Goal: Task Accomplishment & Management: Manage account settings

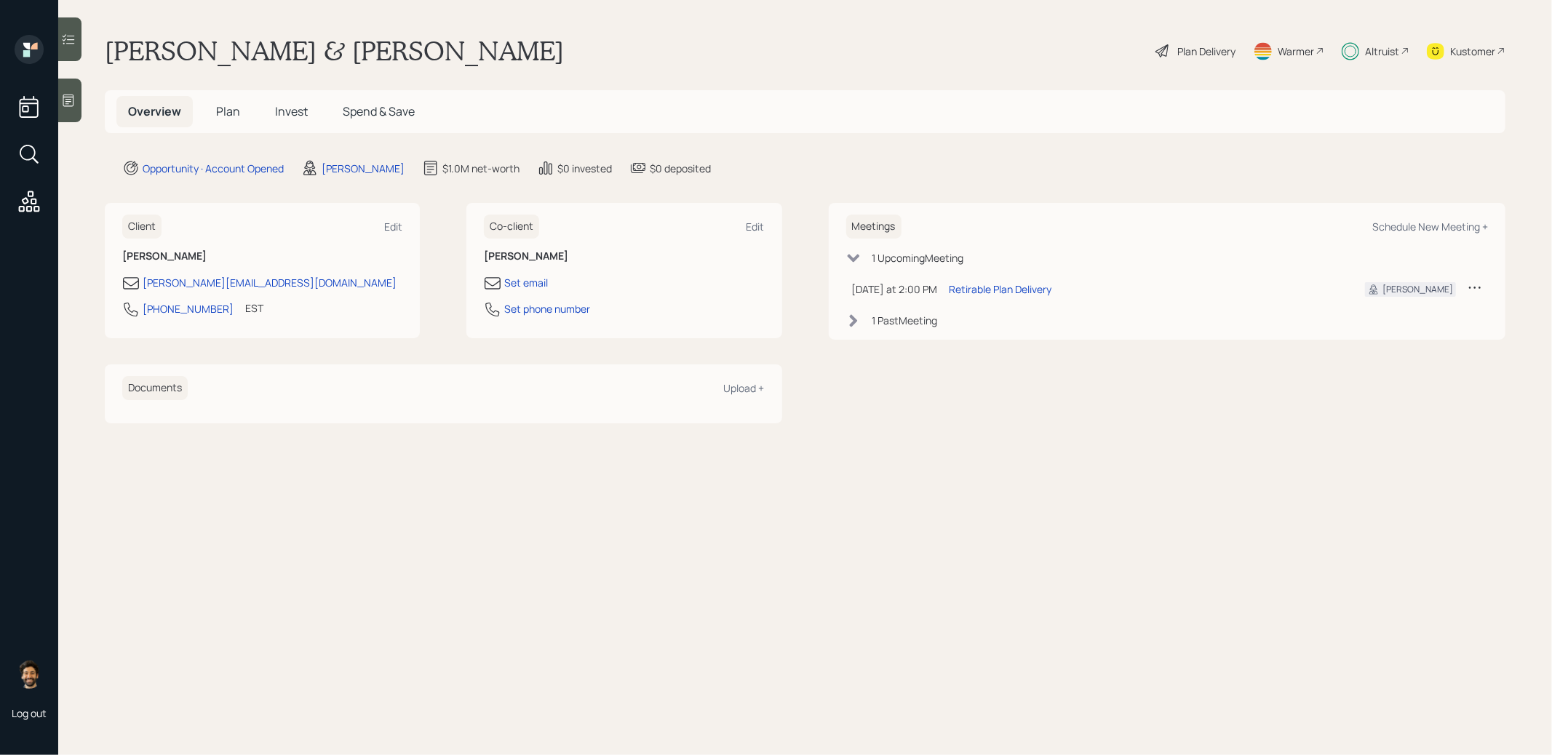
click at [240, 120] on h5 "Plan" at bounding box center [228, 111] width 47 height 31
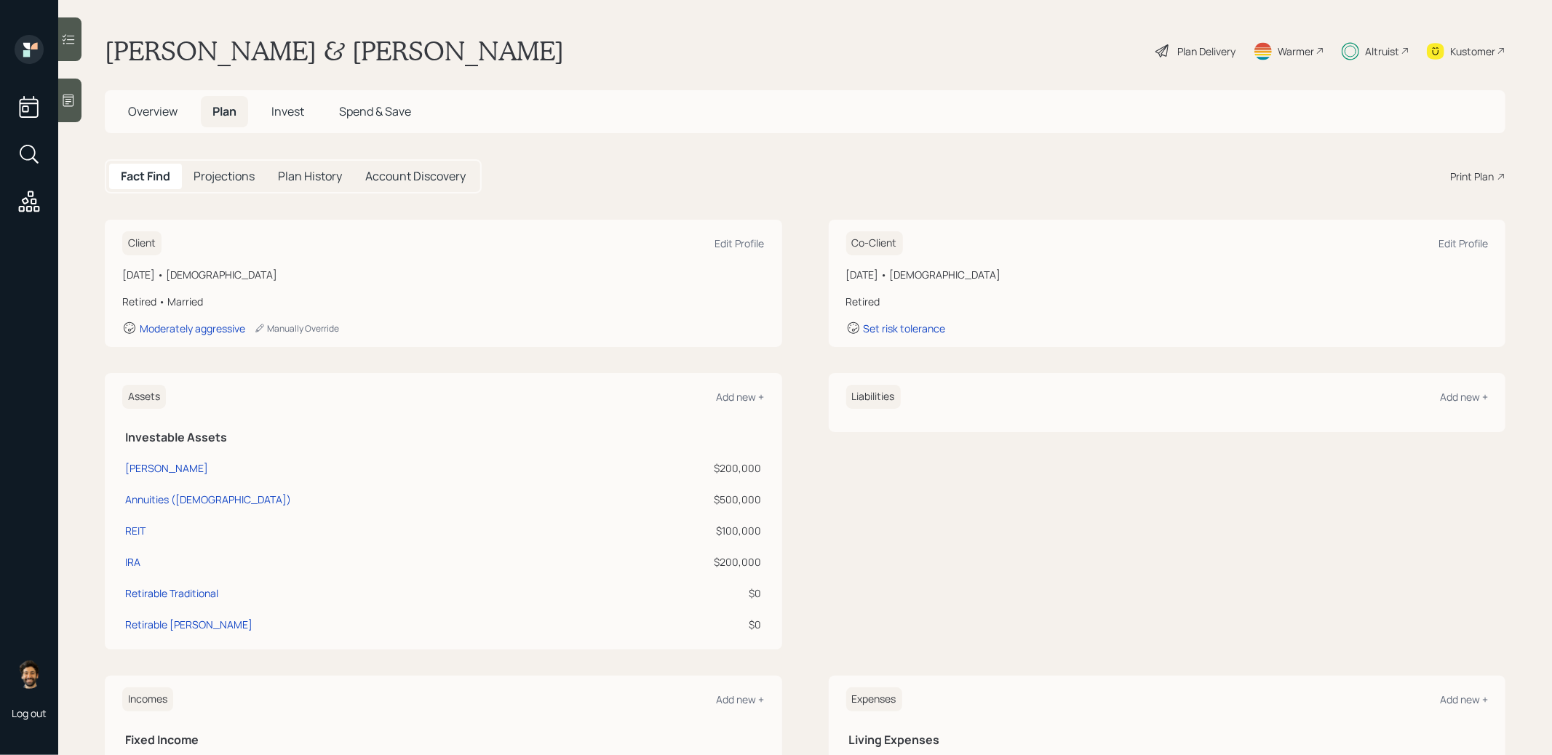
drag, startPoint x: 123, startPoint y: 274, endPoint x: 269, endPoint y: 273, distance: 145.6
click at [269, 273] on div "[DATE] • [DEMOGRAPHIC_DATA]" at bounding box center [443, 274] width 643 height 15
click at [326, 304] on div "Retired • Married" at bounding box center [443, 301] width 643 height 15
drag, startPoint x: 288, startPoint y: 273, endPoint x: 120, endPoint y: 274, distance: 168.1
click at [120, 274] on div "Client Edit Profile [DATE] • [DEMOGRAPHIC_DATA] Retired • Married Moderately ag…" at bounding box center [444, 283] width 678 height 127
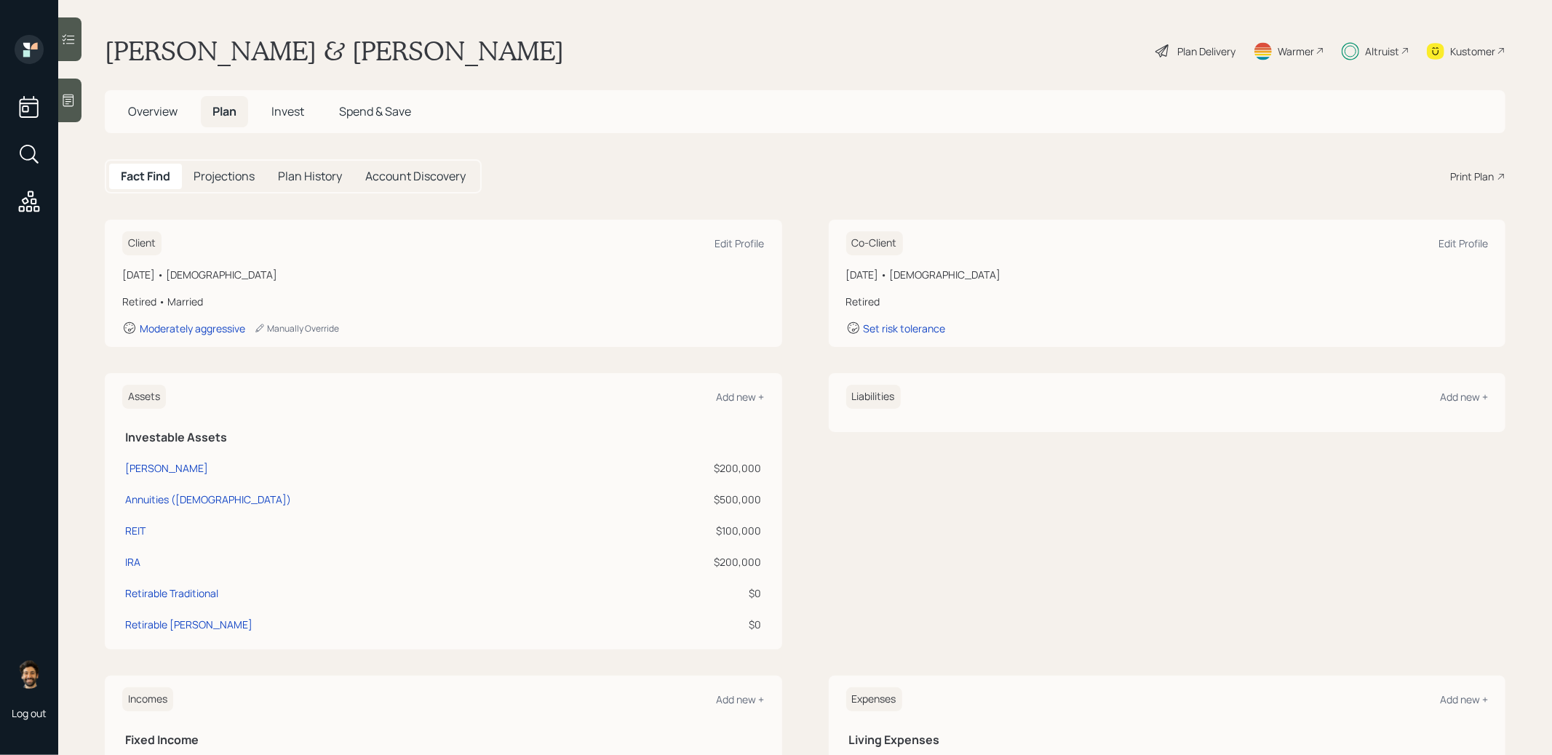
click at [208, 271] on div "[DATE] • [DEMOGRAPHIC_DATA]" at bounding box center [443, 274] width 643 height 15
drag, startPoint x: 276, startPoint y: 273, endPoint x: 123, endPoint y: 270, distance: 152.9
click at [123, 270] on div "[DATE] • [DEMOGRAPHIC_DATA]" at bounding box center [443, 274] width 643 height 15
click at [234, 179] on h5 "Projections" at bounding box center [224, 177] width 61 height 14
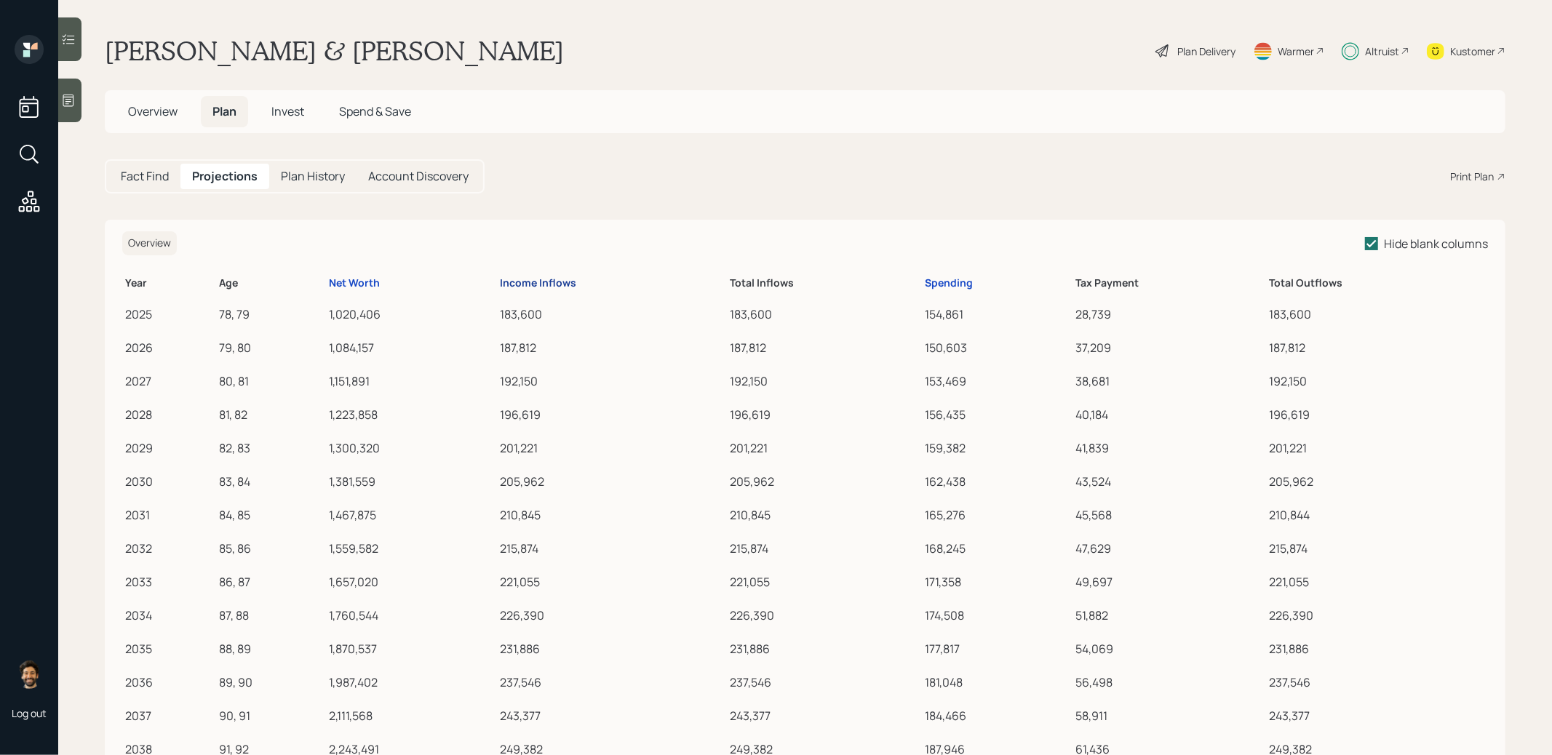
click at [523, 283] on div "Income Inflows" at bounding box center [538, 283] width 76 height 12
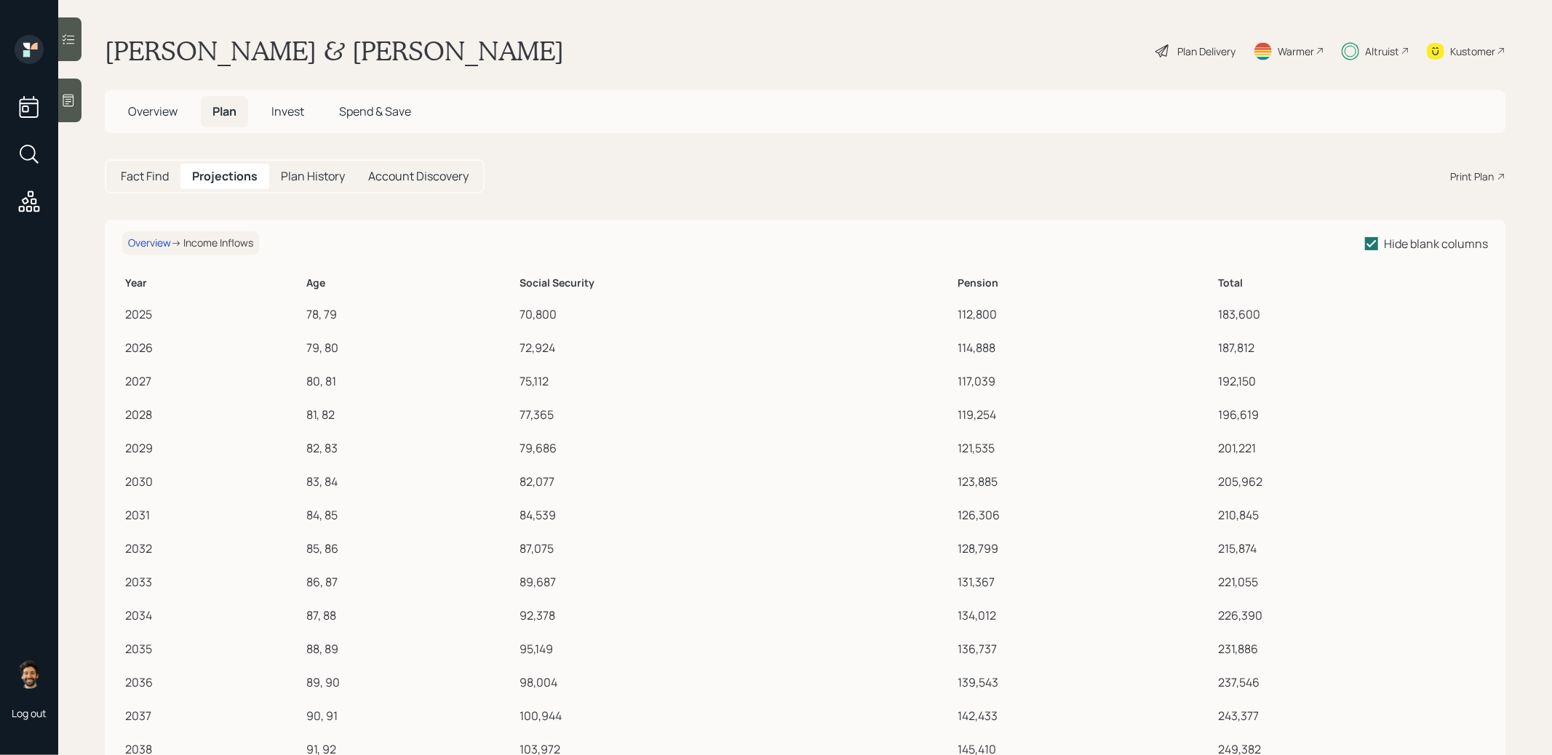
click at [140, 171] on h5 "Fact Find" at bounding box center [145, 177] width 48 height 14
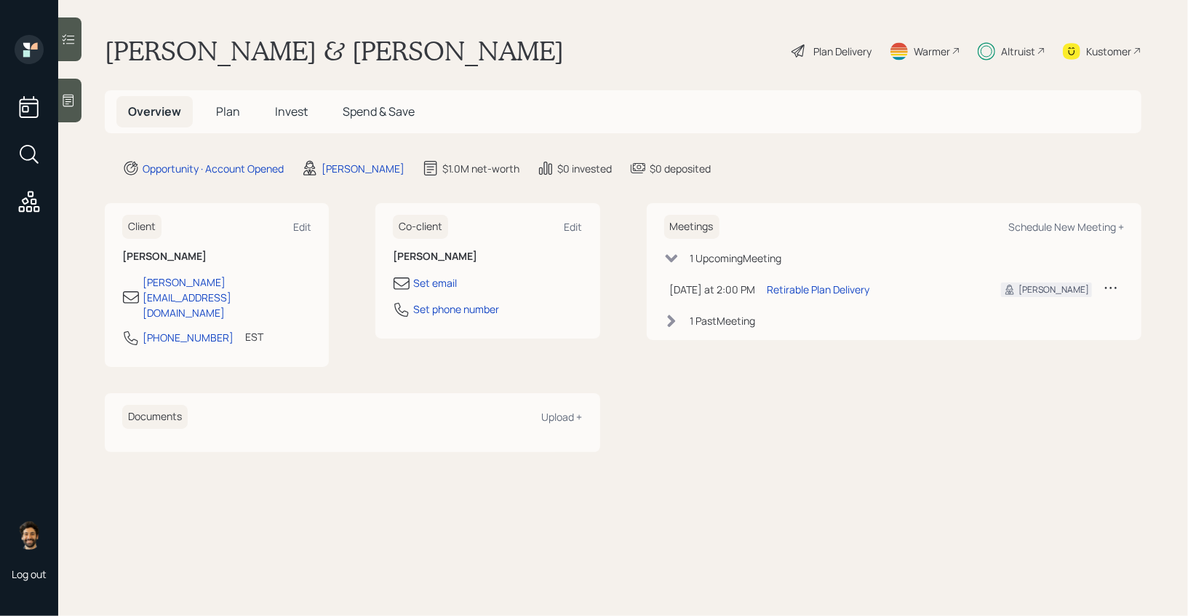
click at [1025, 47] on div "Altruist" at bounding box center [1018, 51] width 34 height 15
click at [1014, 60] on div "Altruist" at bounding box center [1012, 51] width 68 height 32
click at [286, 107] on span "Invest" at bounding box center [291, 111] width 33 height 16
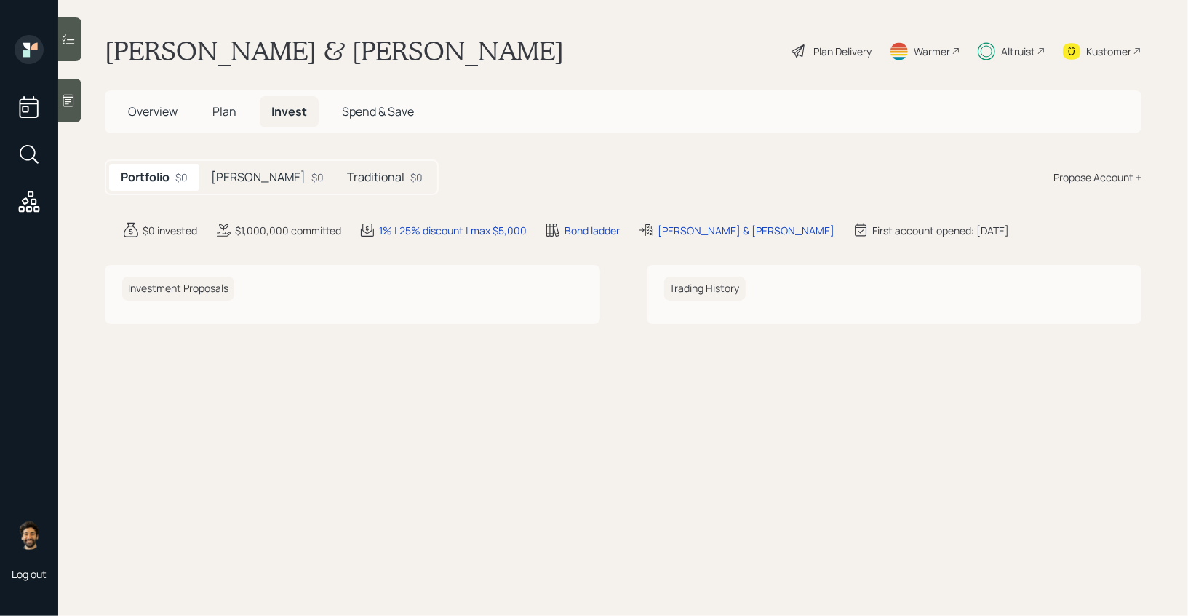
click at [223, 120] on h5 "Plan" at bounding box center [224, 111] width 47 height 31
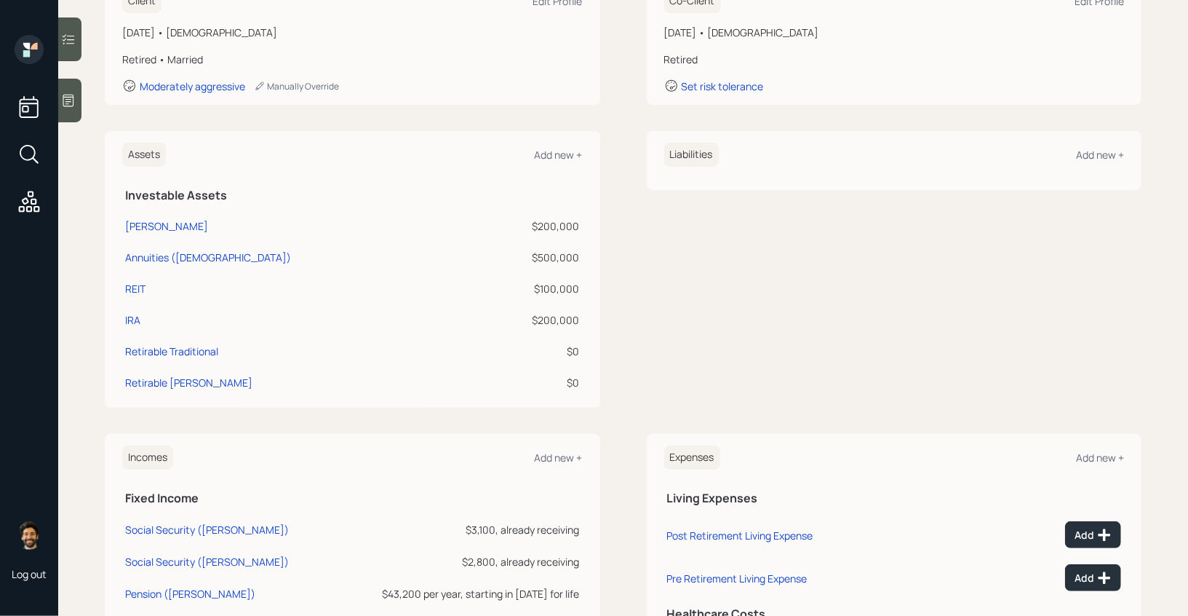
scroll to position [253, 0]
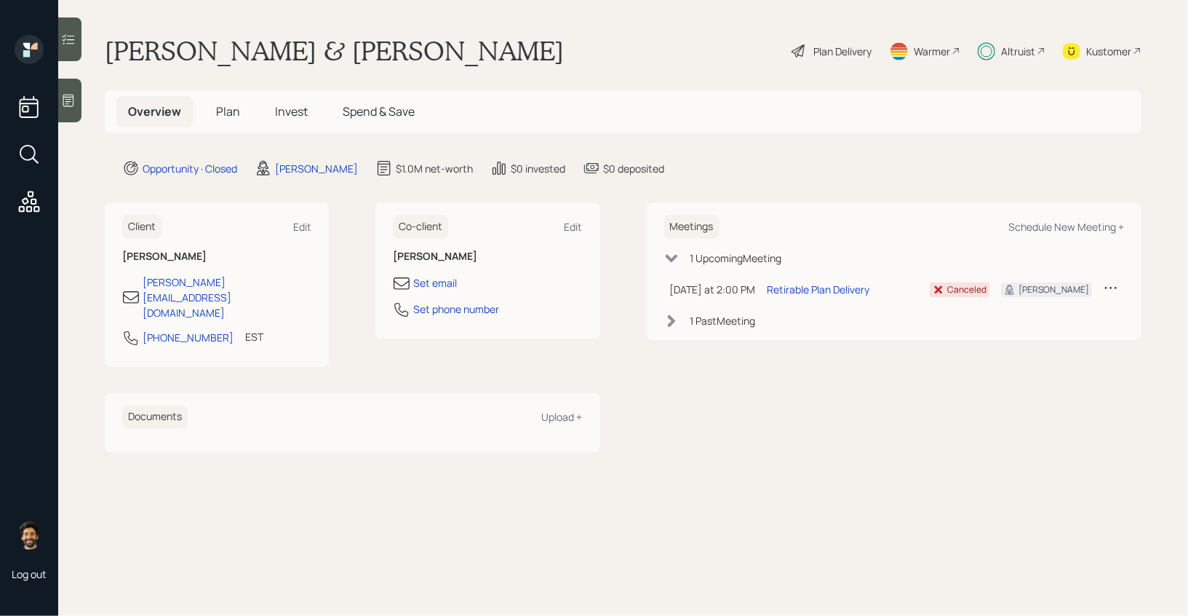
click at [279, 118] on span "Invest" at bounding box center [291, 111] width 33 height 16
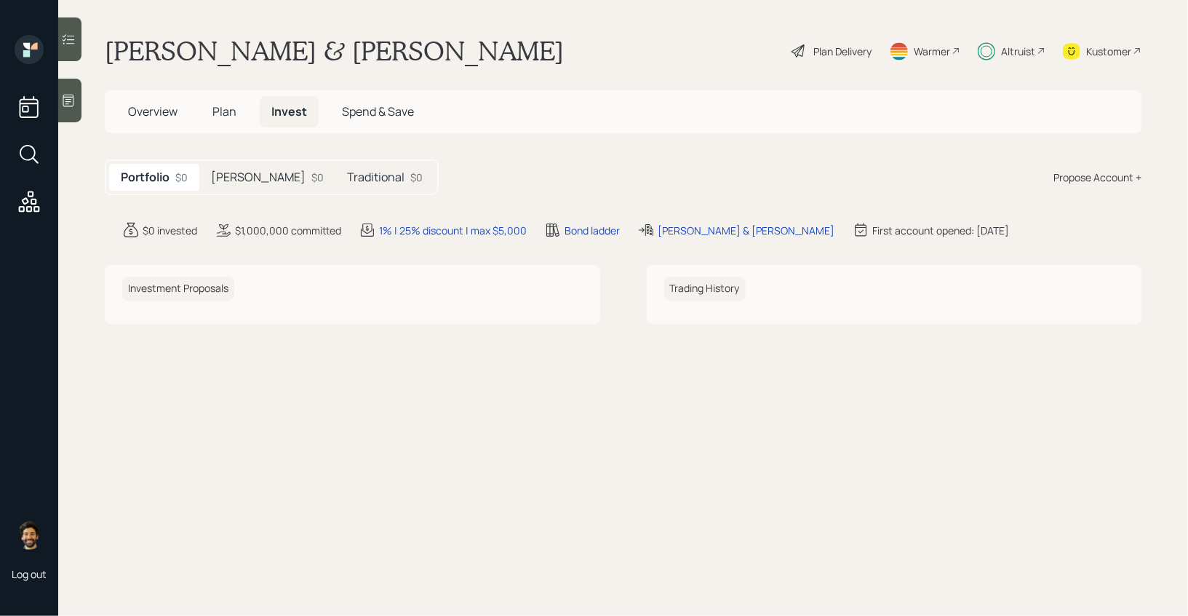
click at [233, 180] on h5 "[PERSON_NAME]" at bounding box center [258, 177] width 95 height 14
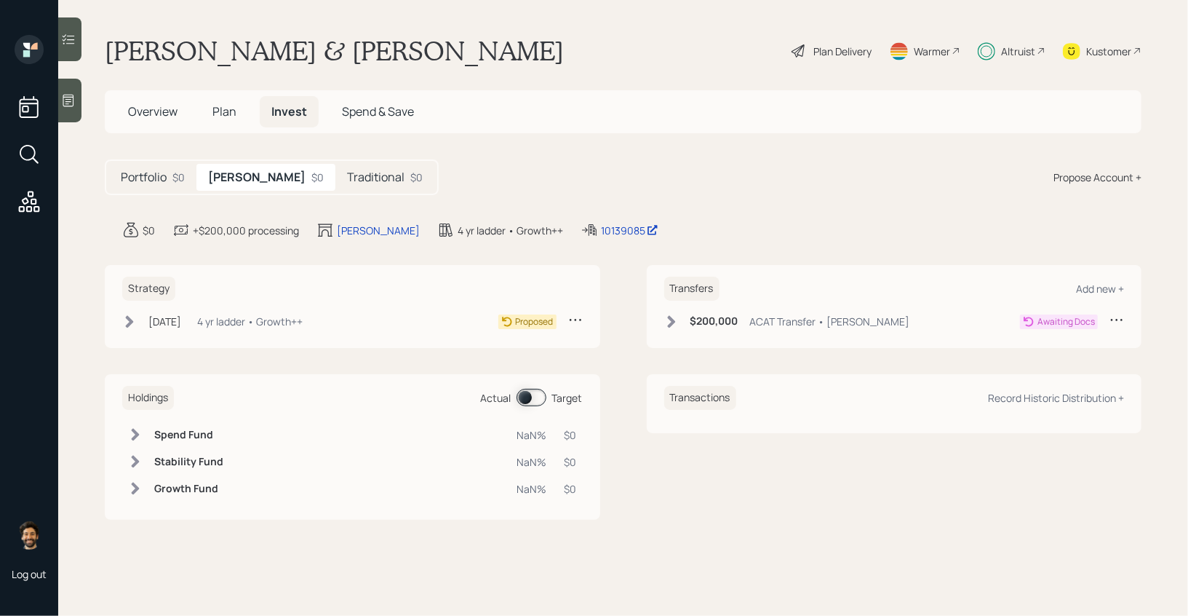
click at [175, 175] on div "$0" at bounding box center [178, 177] width 12 height 15
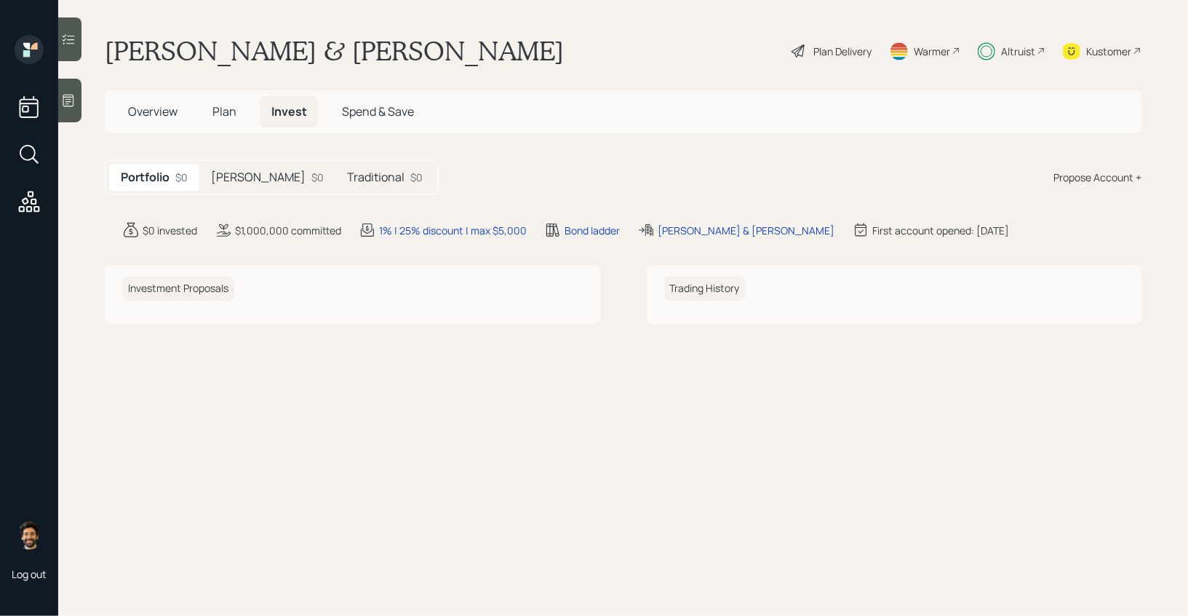
click at [222, 175] on h5 "[PERSON_NAME]" at bounding box center [258, 177] width 95 height 14
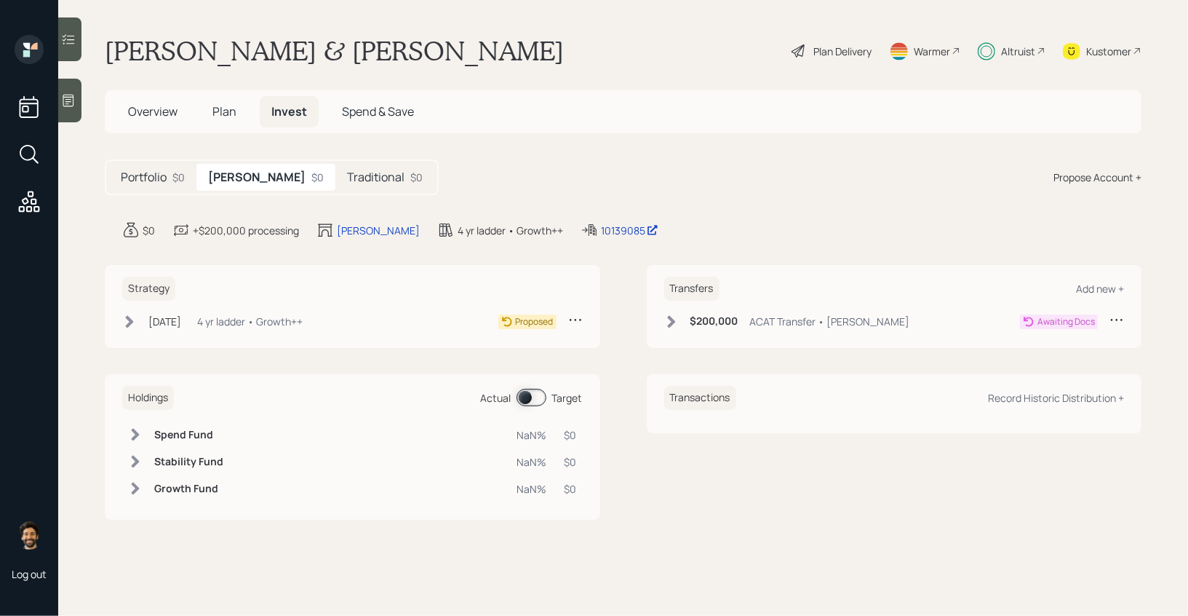
click at [574, 312] on icon at bounding box center [575, 319] width 15 height 15
click at [516, 357] on div "Cancel Strategy" at bounding box center [530, 361] width 105 height 14
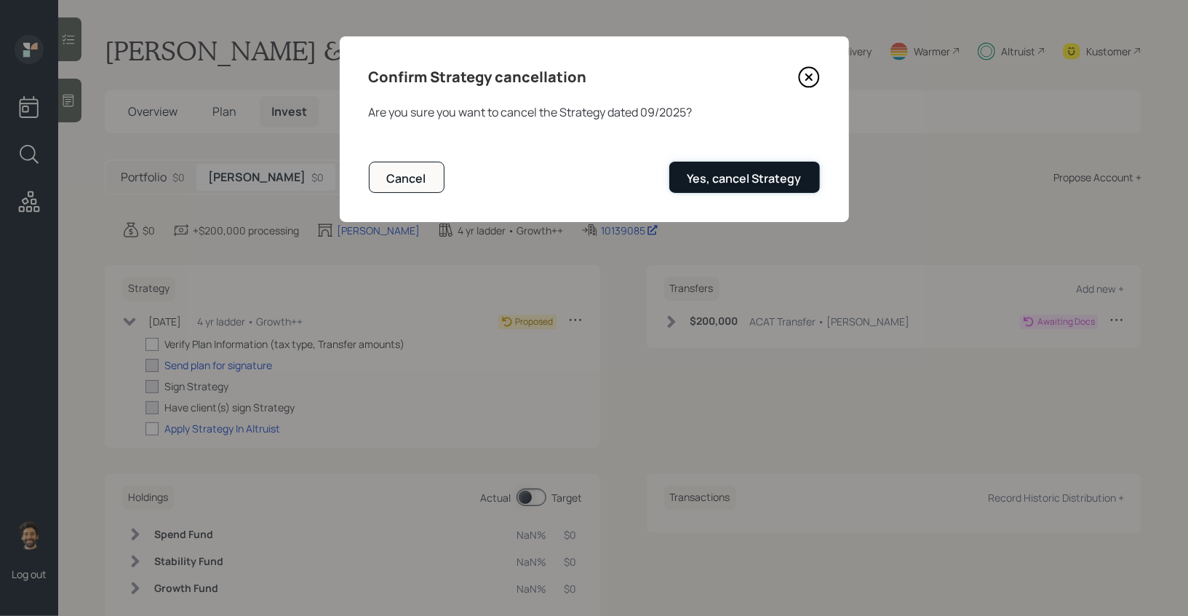
click at [718, 168] on button "Yes, cancel Strategy" at bounding box center [745, 177] width 151 height 31
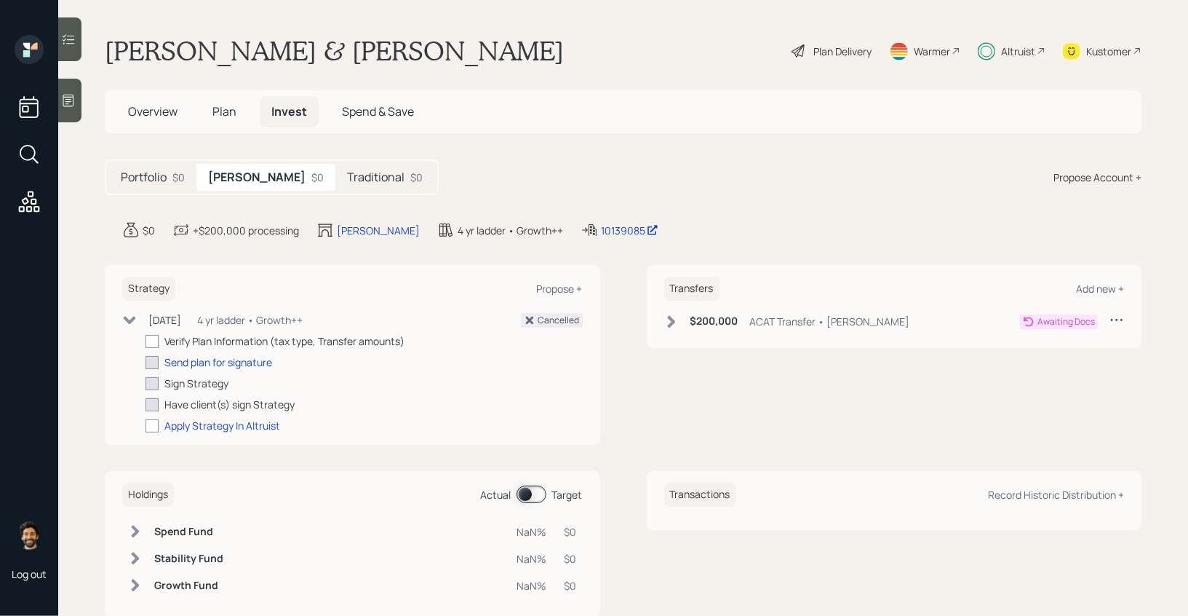
click at [1123, 314] on icon at bounding box center [1117, 319] width 15 height 15
click at [1040, 362] on div "Cancel Transfer" at bounding box center [1072, 361] width 105 height 14
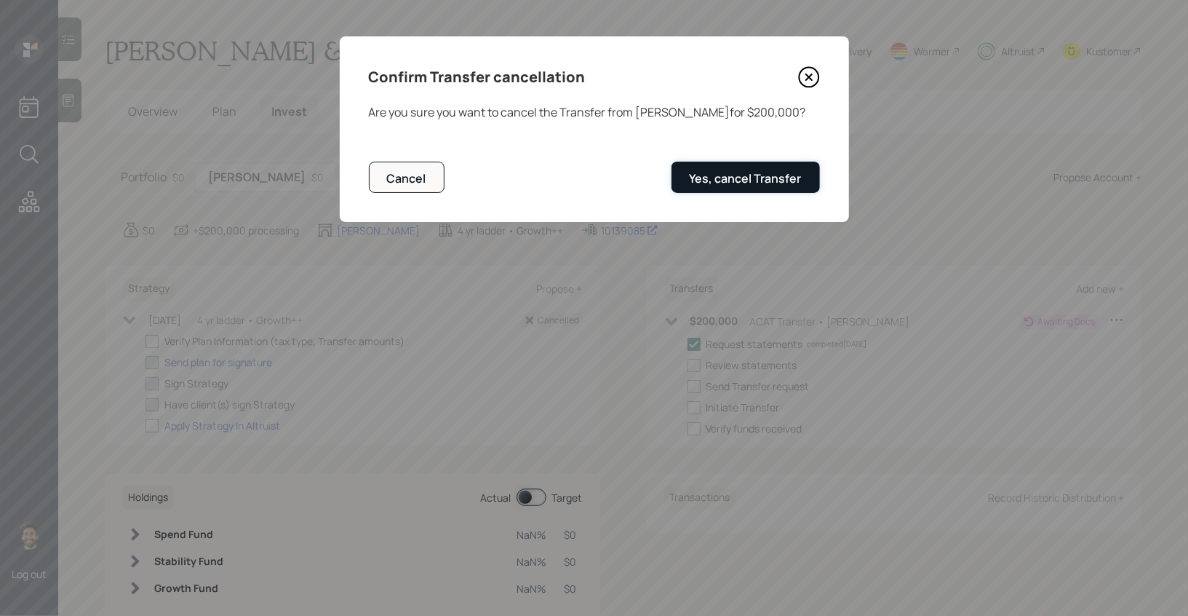
click at [793, 186] on div "Yes, cancel Transfer" at bounding box center [746, 178] width 112 height 16
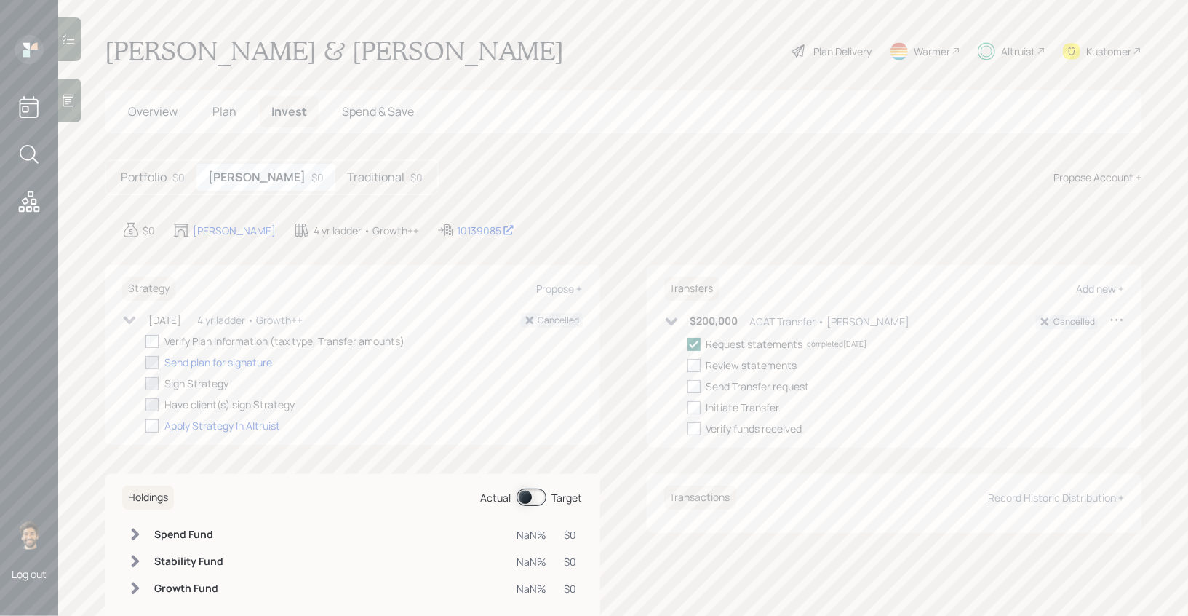
click at [347, 178] on h5 "Traditional" at bounding box center [375, 177] width 57 height 14
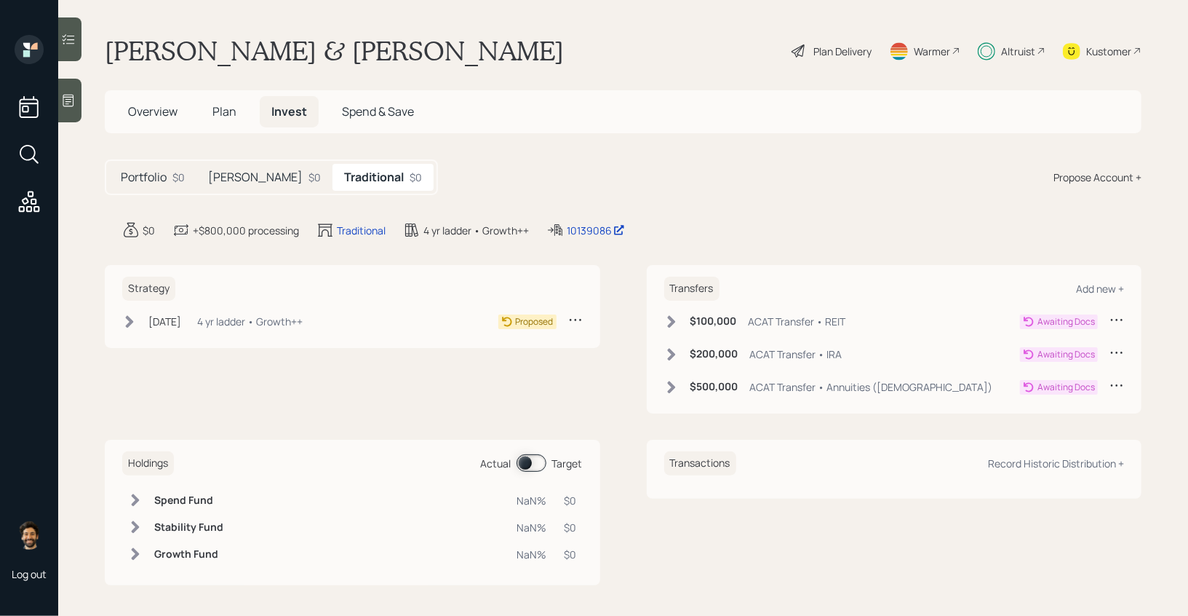
click at [571, 314] on icon at bounding box center [575, 319] width 15 height 15
click at [531, 364] on div "Cancel Strategy" at bounding box center [530, 361] width 105 height 14
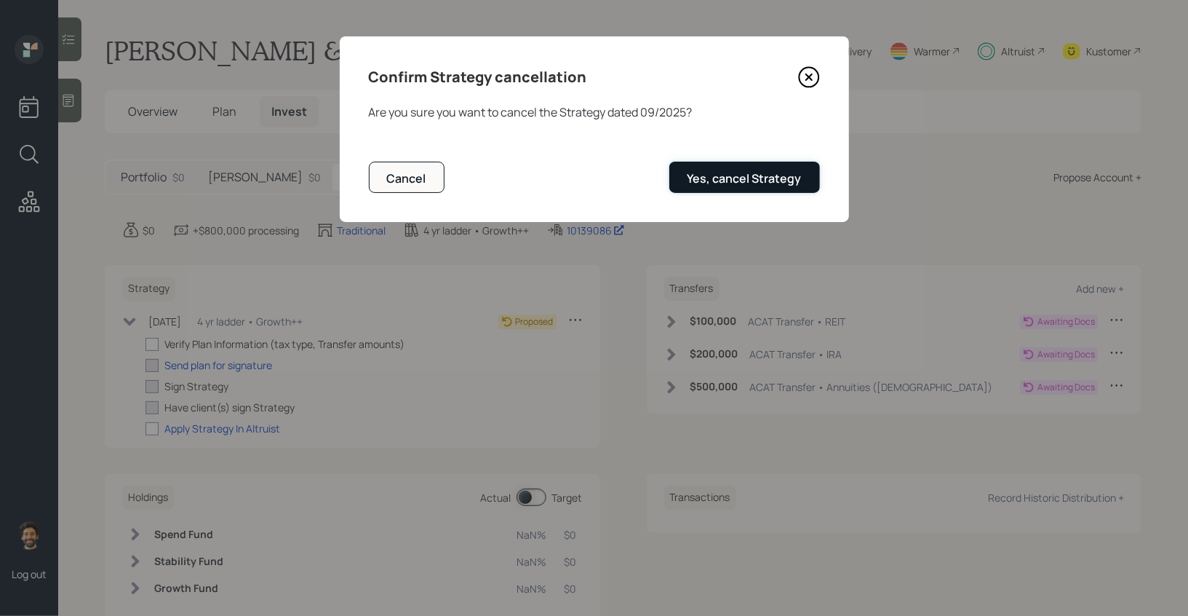
click at [738, 176] on div "Yes, cancel Strategy" at bounding box center [745, 178] width 114 height 16
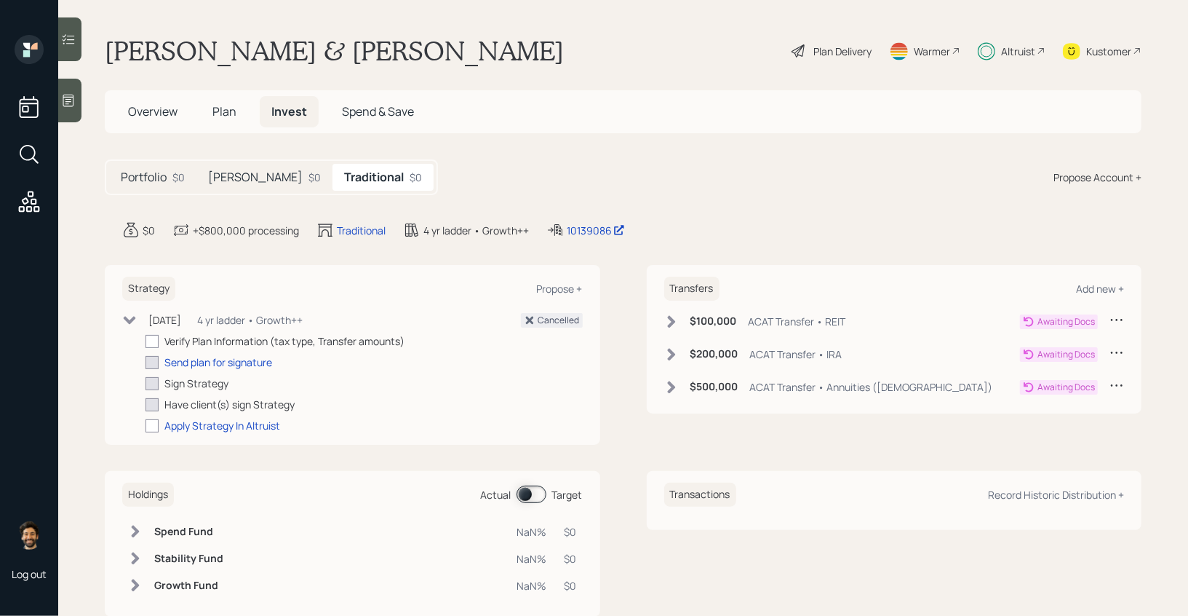
click at [1119, 321] on icon at bounding box center [1117, 319] width 15 height 15
click at [1055, 358] on div "Cancel Transfer" at bounding box center [1072, 361] width 105 height 14
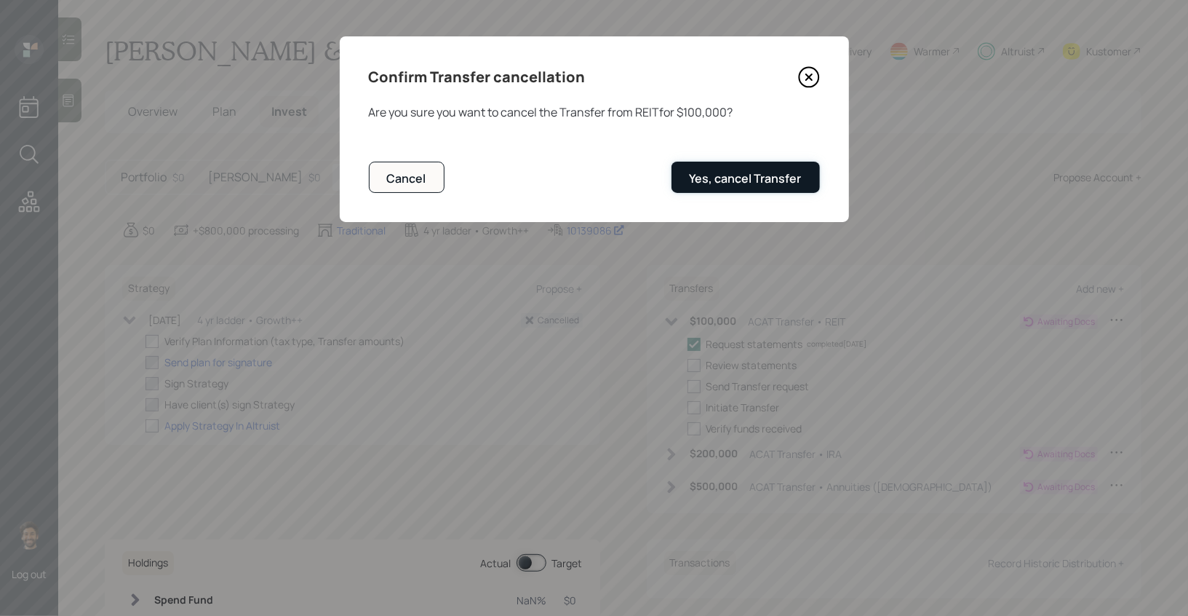
click at [767, 183] on div "Yes, cancel Transfer" at bounding box center [746, 178] width 112 height 16
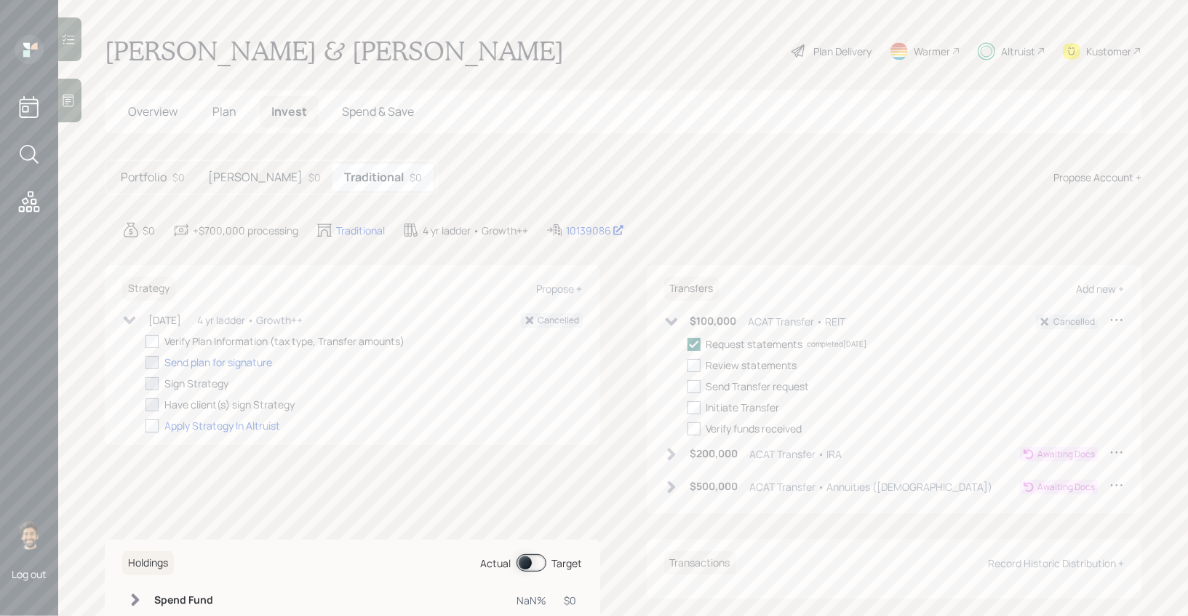
click at [1115, 453] on icon at bounding box center [1117, 452] width 15 height 15
click at [1058, 494] on div "Cancel Transfer" at bounding box center [1072, 494] width 105 height 14
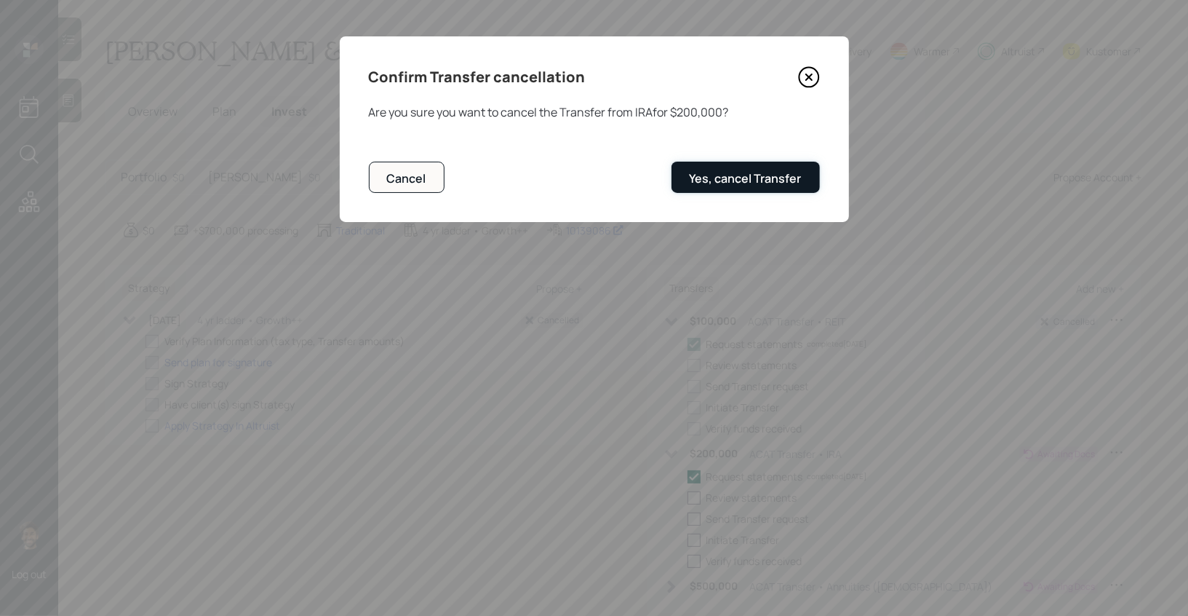
click at [796, 177] on div "Yes, cancel Transfer" at bounding box center [746, 178] width 112 height 16
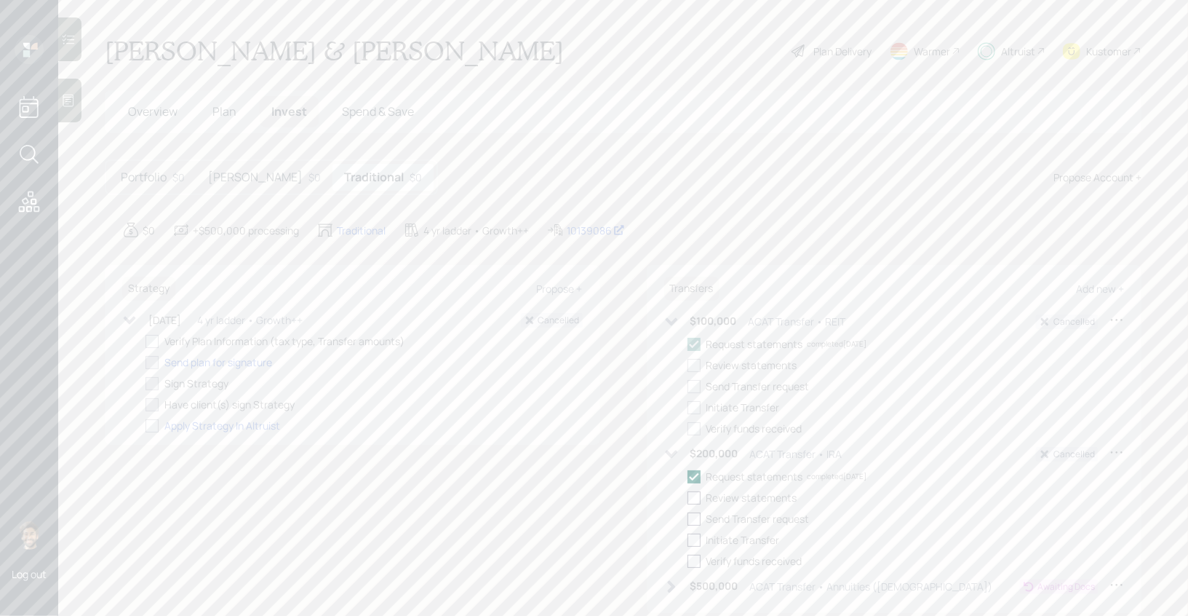
click at [1114, 582] on icon at bounding box center [1117, 584] width 15 height 15
click at [1032, 529] on div "Cancel Transfer" at bounding box center [1072, 528] width 105 height 14
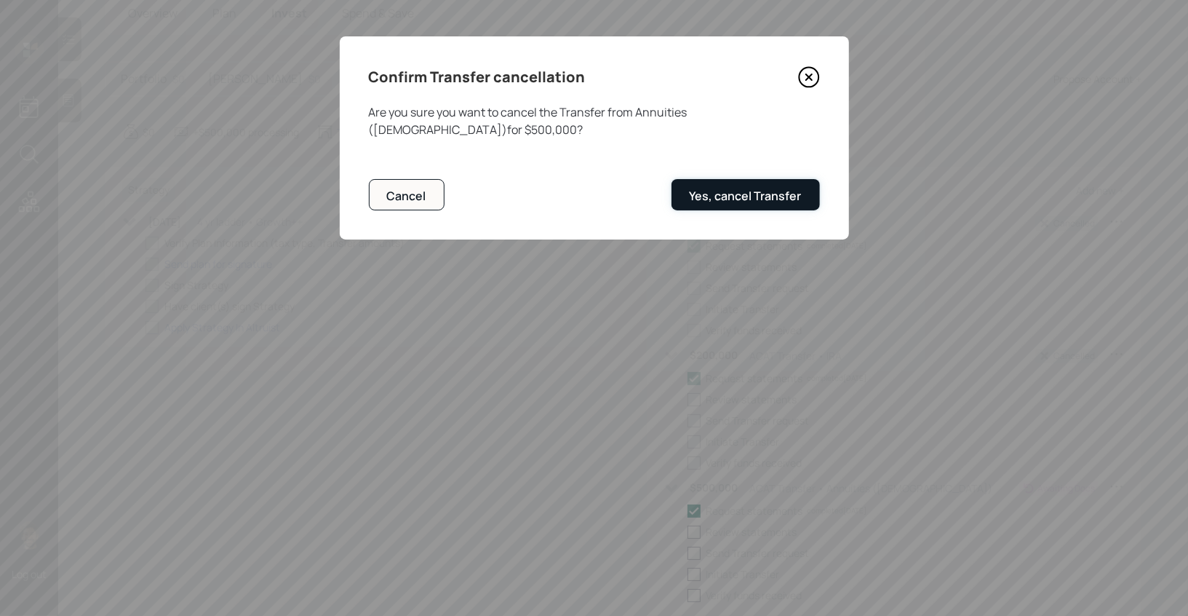
click at [772, 197] on div "Yes, cancel Transfer" at bounding box center [746, 196] width 112 height 16
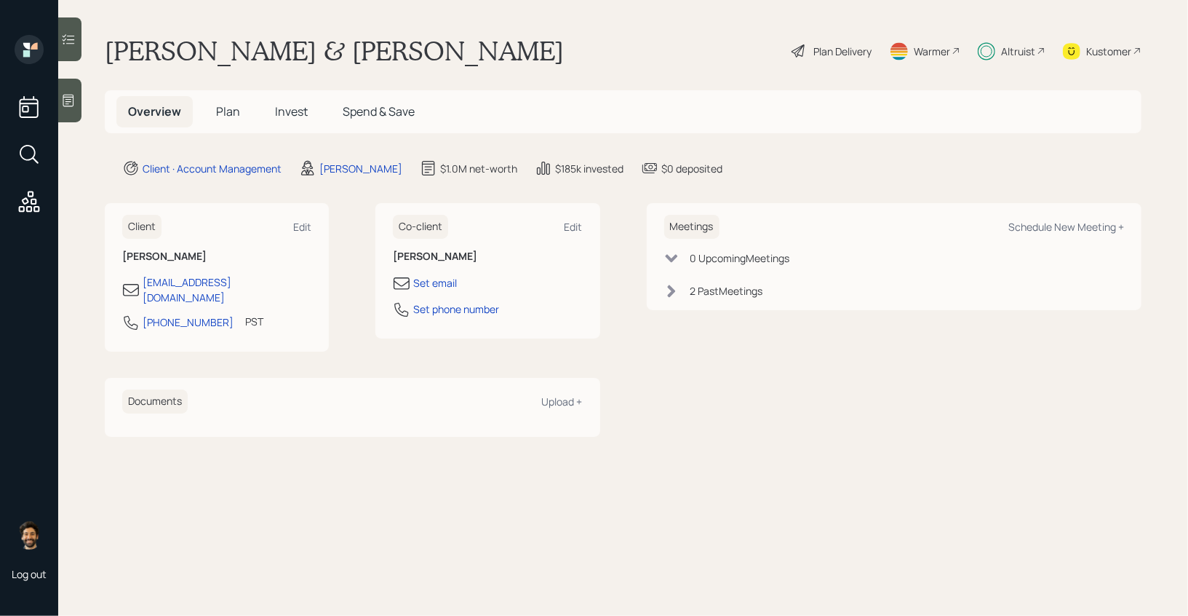
click at [1009, 44] on div "Altruist" at bounding box center [1018, 51] width 34 height 15
